Goal: Information Seeking & Learning: Learn about a topic

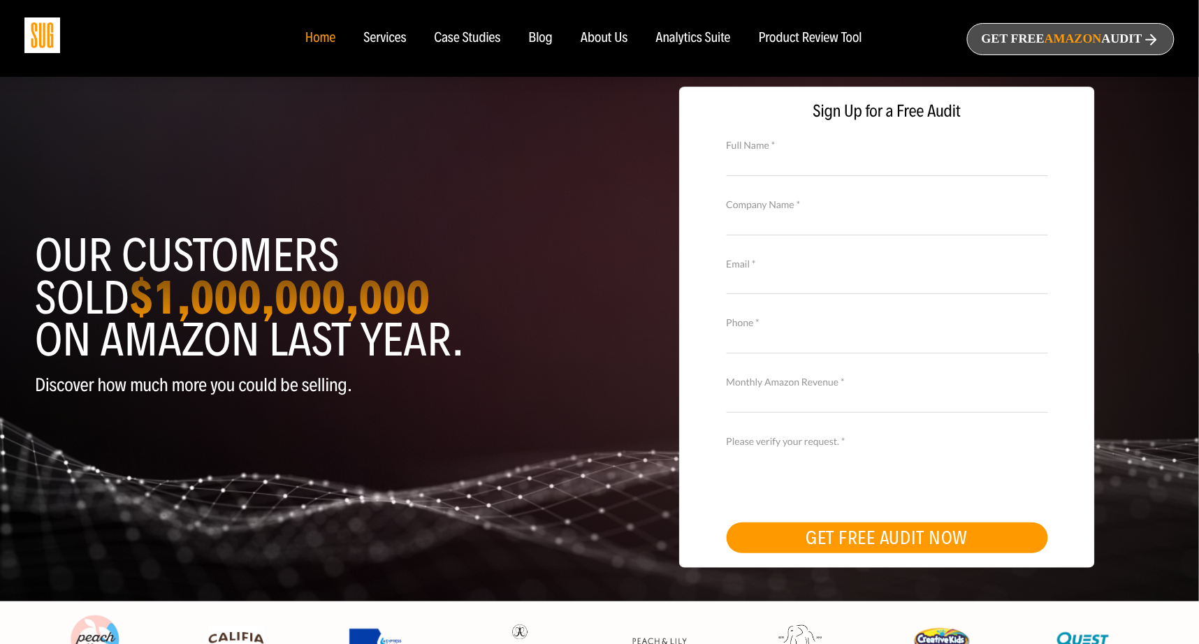
click at [391, 36] on div "Services" at bounding box center [384, 38] width 43 height 15
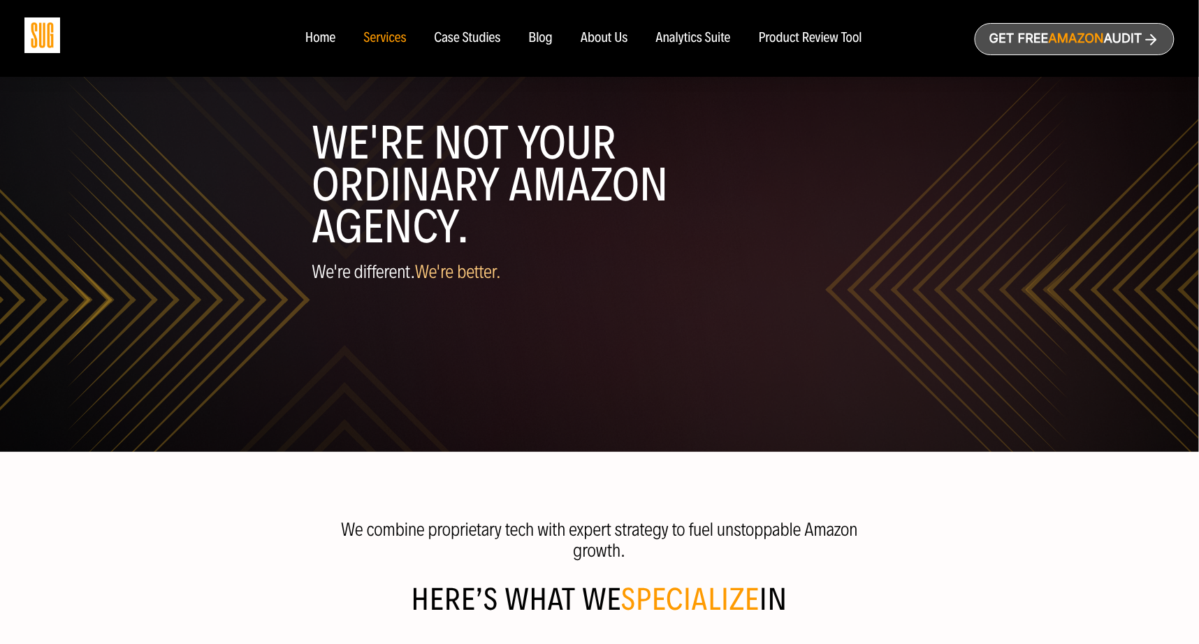
scroll to position [12, 0]
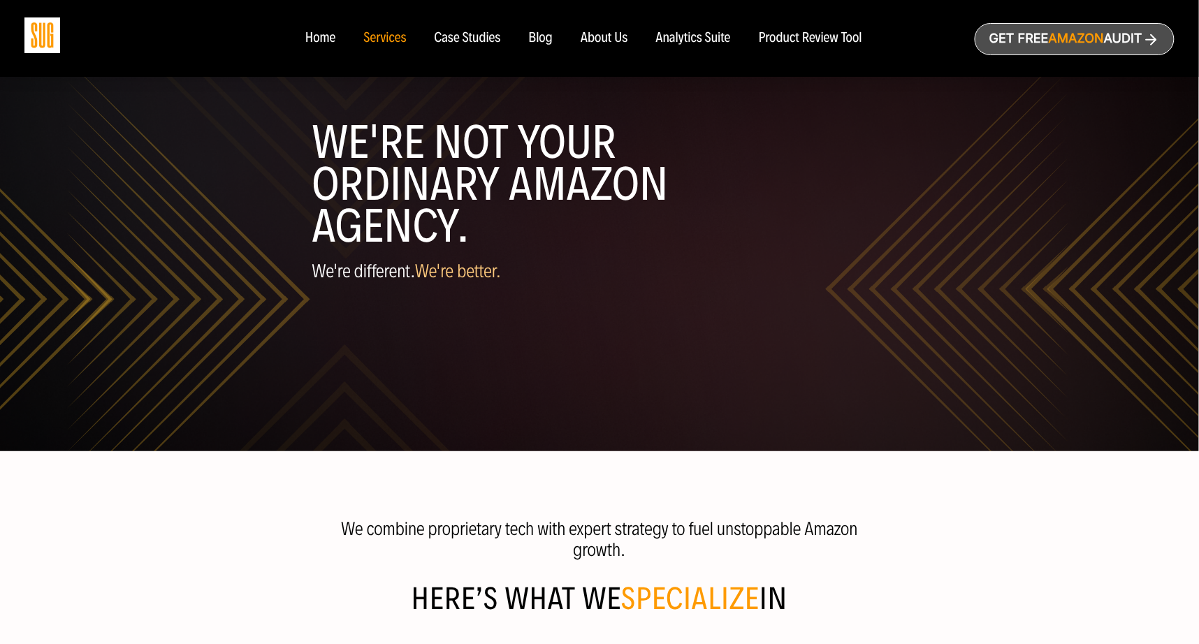
click at [614, 37] on div "About Us" at bounding box center [605, 38] width 48 height 15
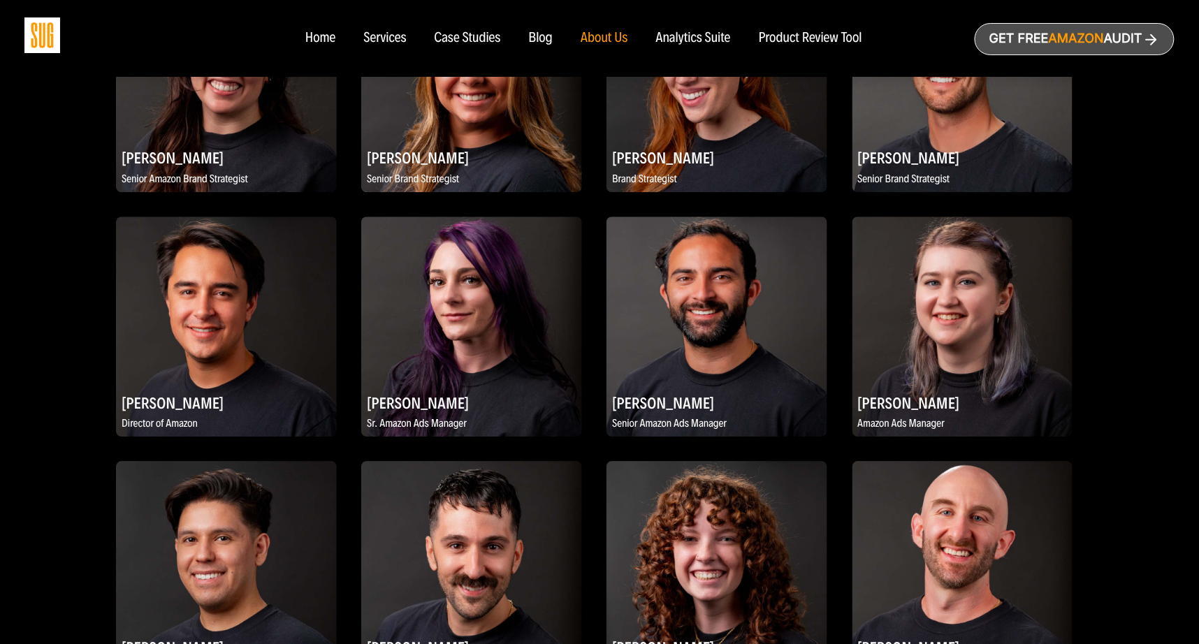
scroll to position [1130, 4]
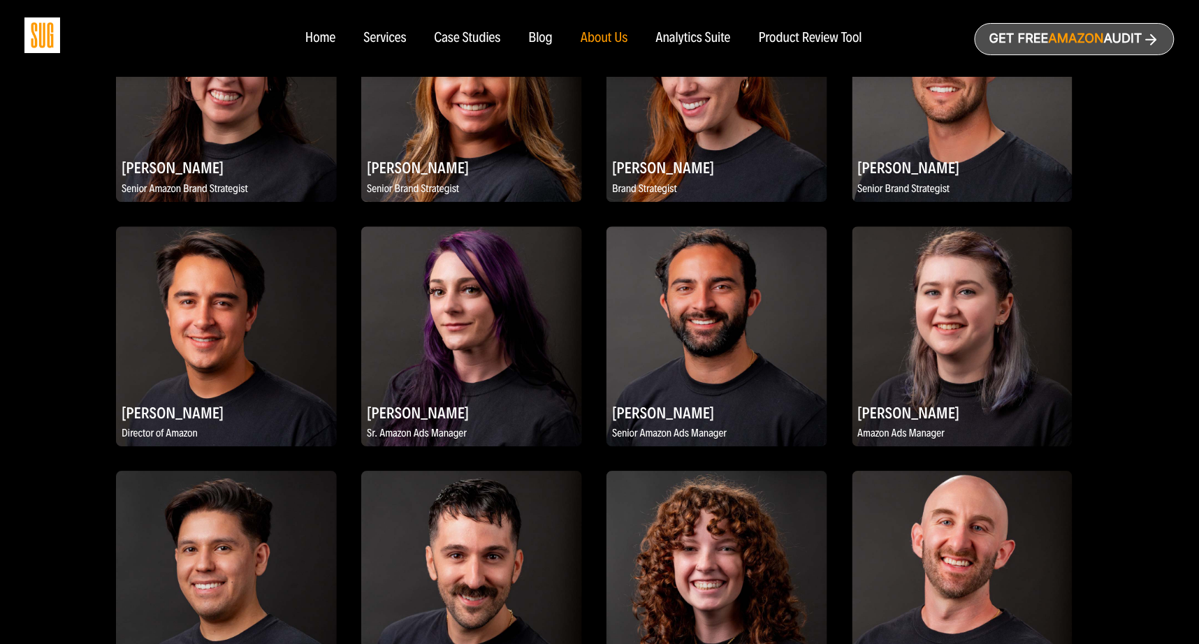
click at [964, 337] on img at bounding box center [962, 336] width 220 height 220
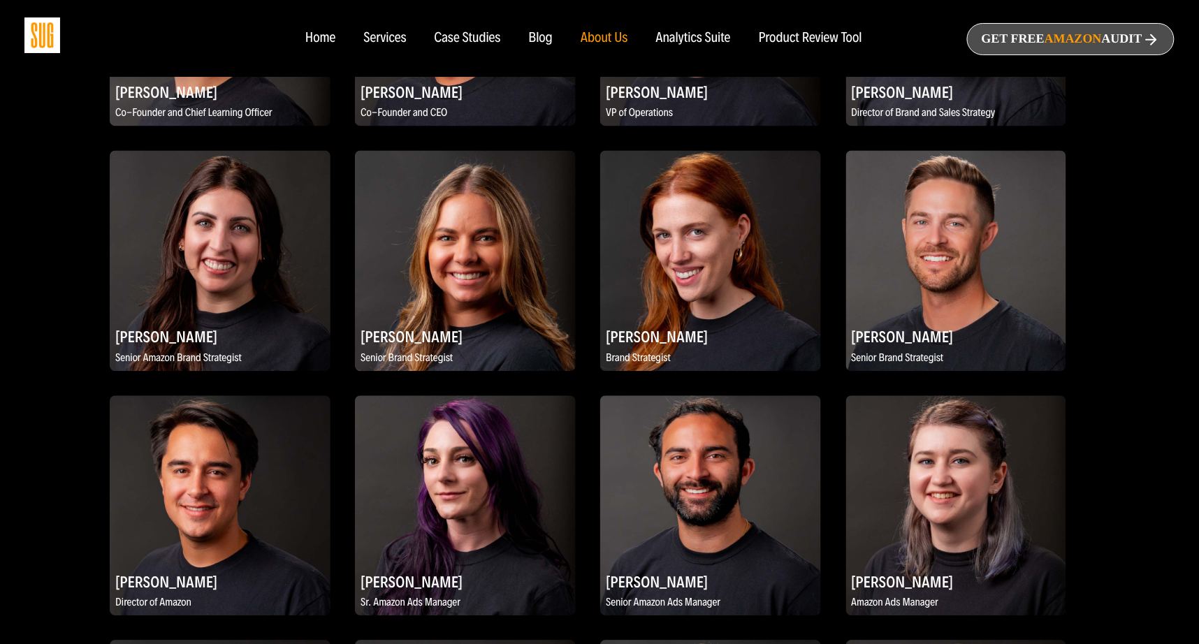
scroll to position [961, 0]
